Goal: Go to known website: Go to known website

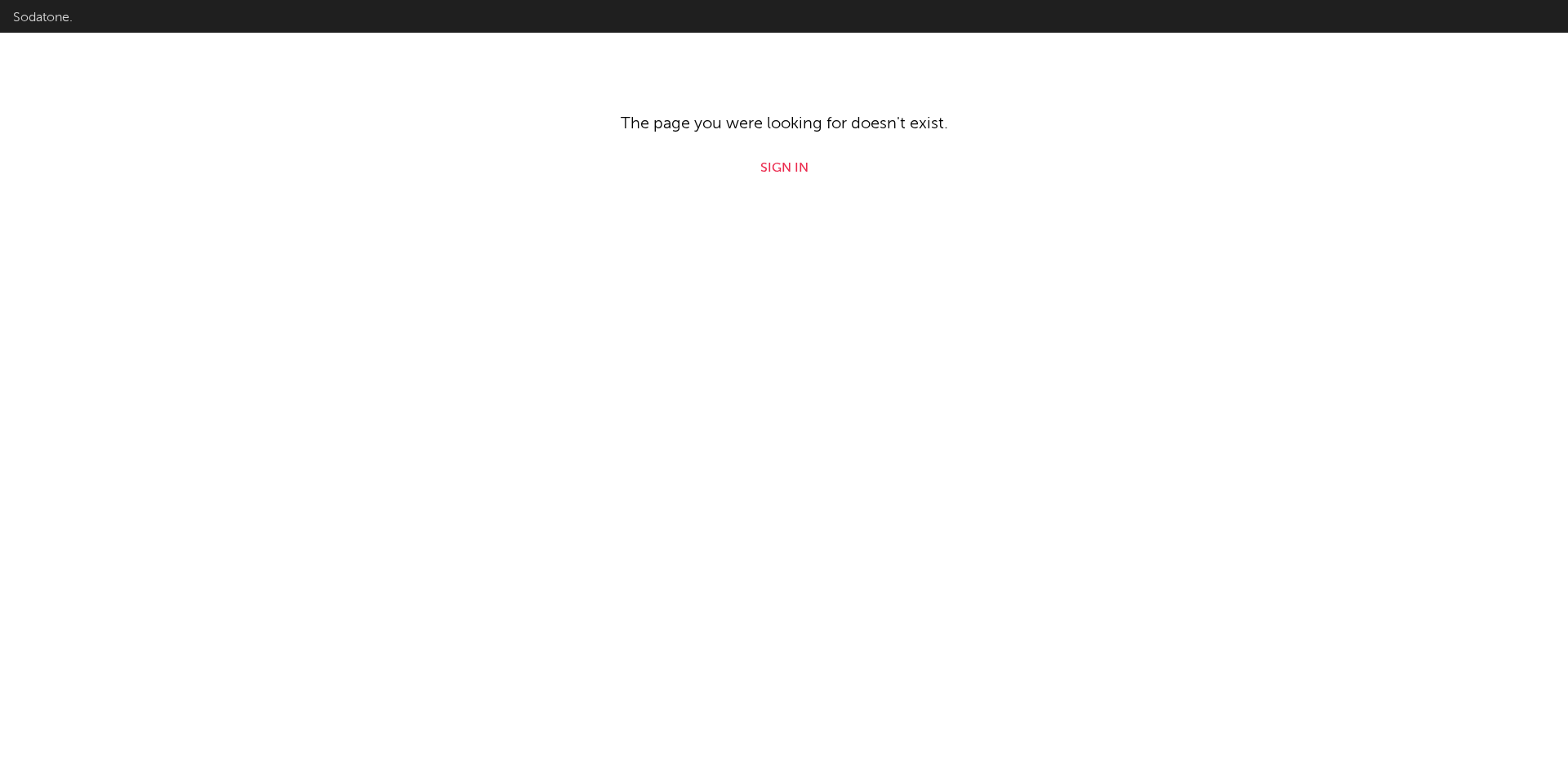
drag, startPoint x: 418, startPoint y: 366, endPoint x: 675, endPoint y: 354, distance: 257.3
click at [675, 179] on html "Sodatone. The page you were looking for doesn't exist. Sign in" at bounding box center [784, 89] width 1568 height 179
